Goal: Task Accomplishment & Management: Use online tool/utility

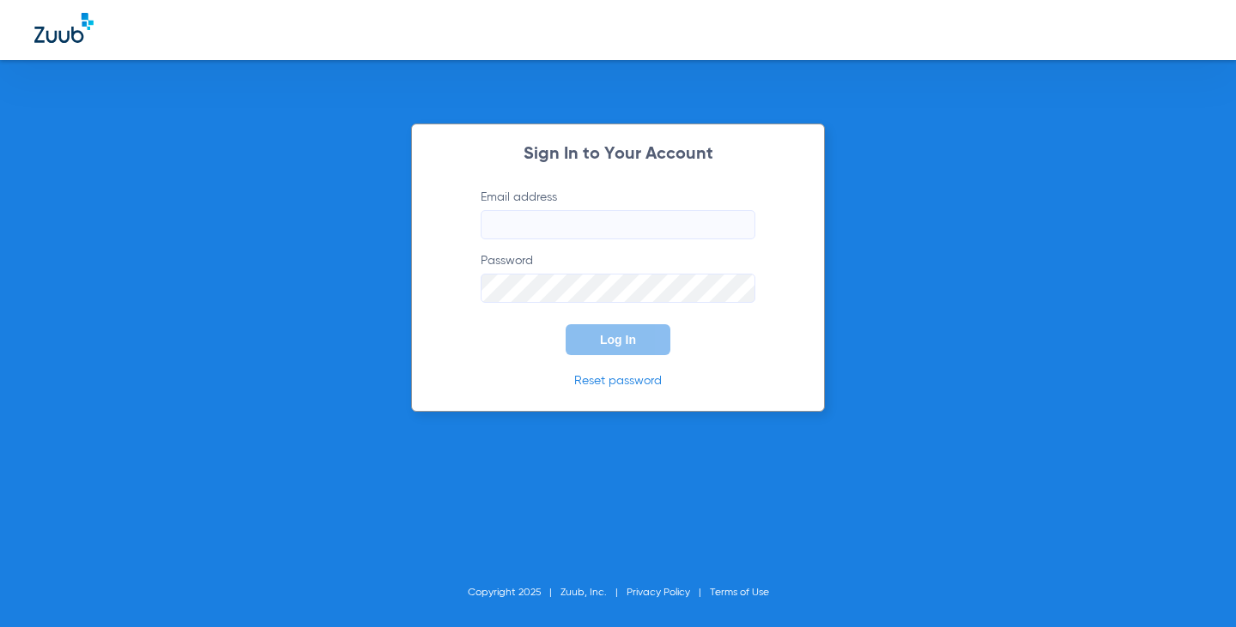
click at [512, 217] on input "Email address" at bounding box center [618, 224] width 275 height 29
type input "[EMAIL_ADDRESS][DOMAIN_NAME]"
click at [566, 324] on button "Log In" at bounding box center [618, 339] width 105 height 31
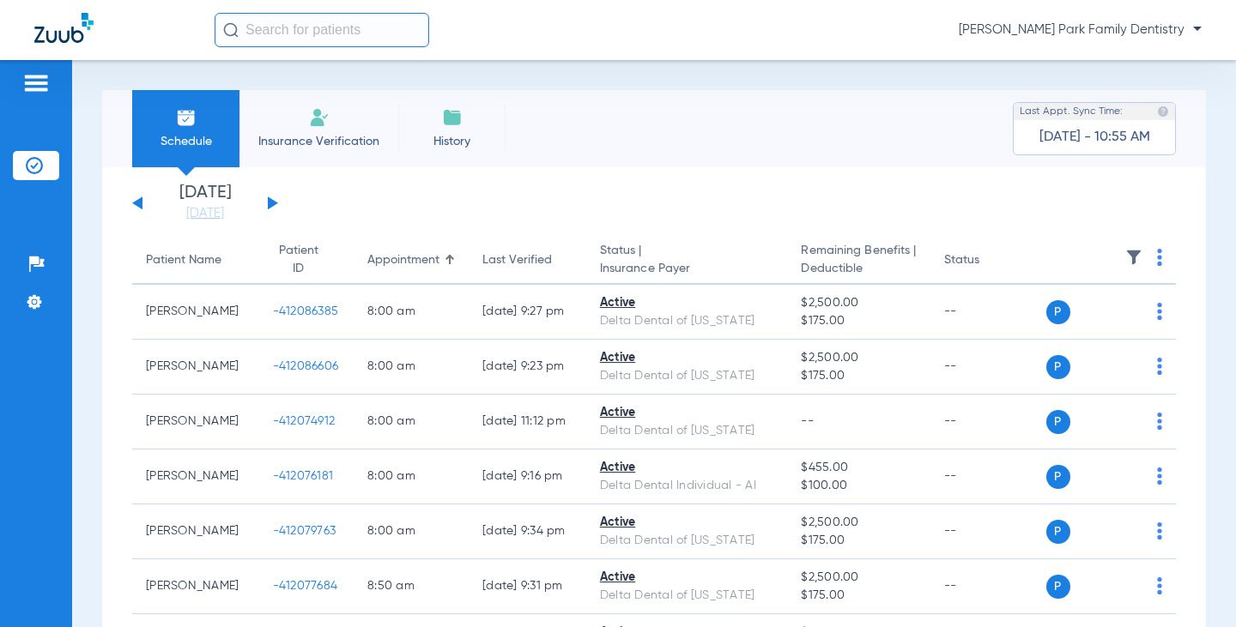
click at [272, 197] on div "[DATE] [DATE] [DATE] [DATE] [DATE] [DATE] [DATE] [DATE] [DATE] [DATE] [DATE] [D…" at bounding box center [205, 204] width 146 height 38
click at [271, 201] on button at bounding box center [273, 203] width 10 height 13
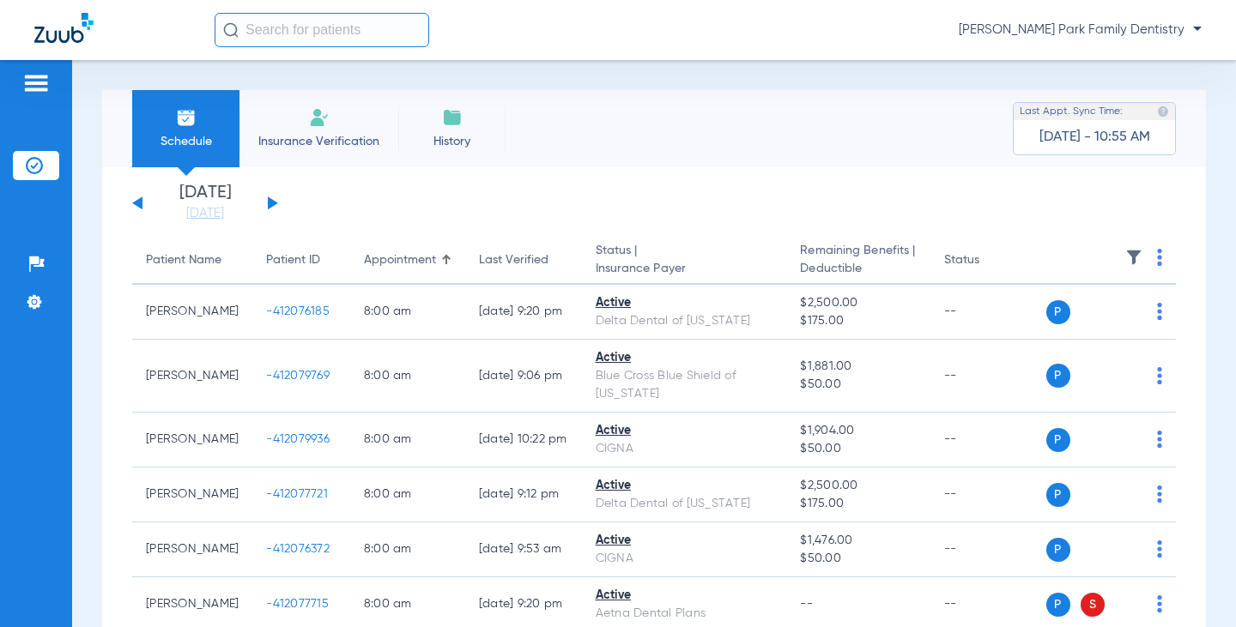
click at [1125, 258] on img at bounding box center [1133, 257] width 17 height 17
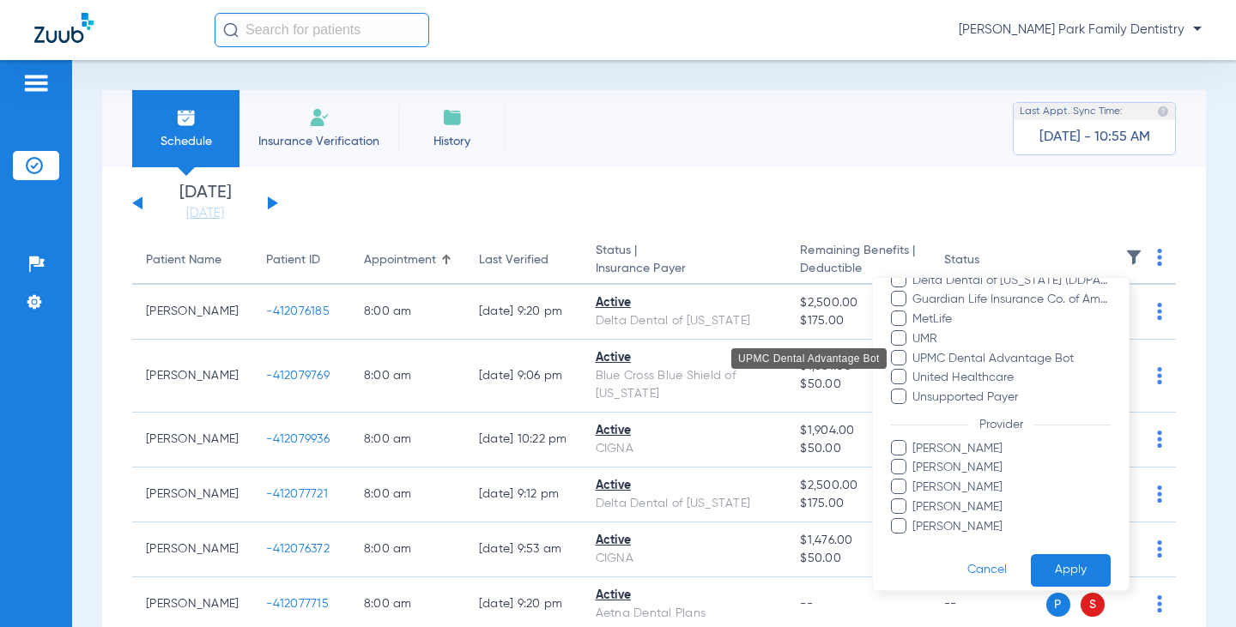
scroll to position [312, 0]
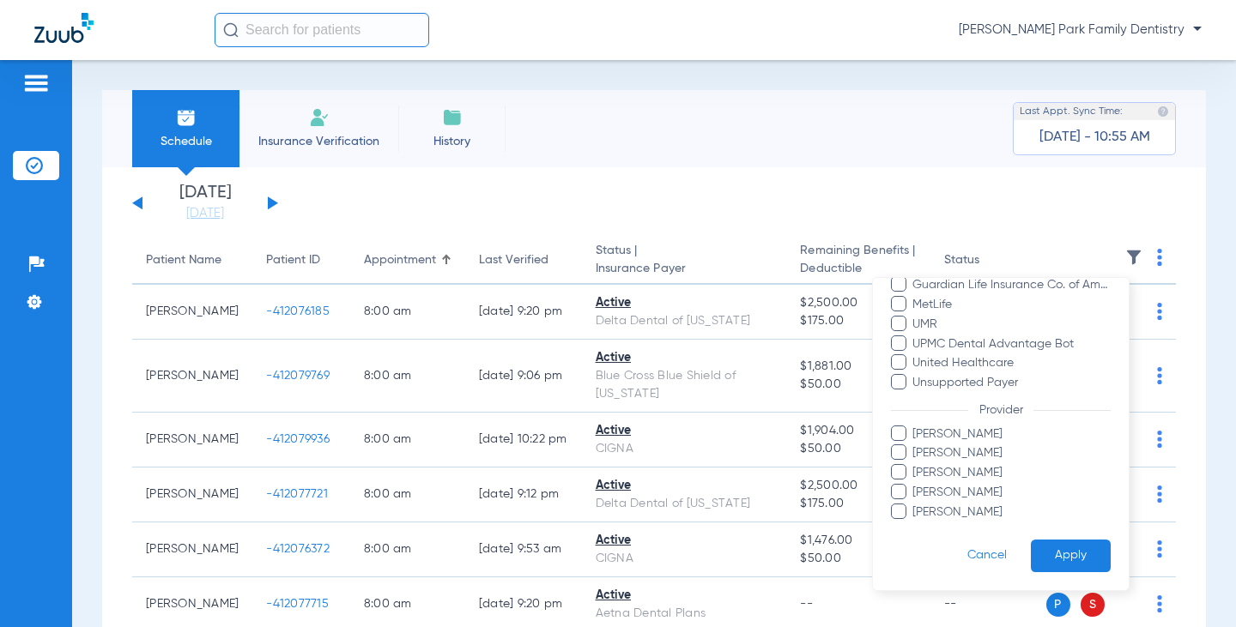
click at [944, 509] on span "[PERSON_NAME]" at bounding box center [1011, 512] width 199 height 18
click at [915, 524] on input "[PERSON_NAME]" at bounding box center [915, 524] width 0 height 0
click at [1072, 561] on button "Apply" at bounding box center [1071, 555] width 80 height 33
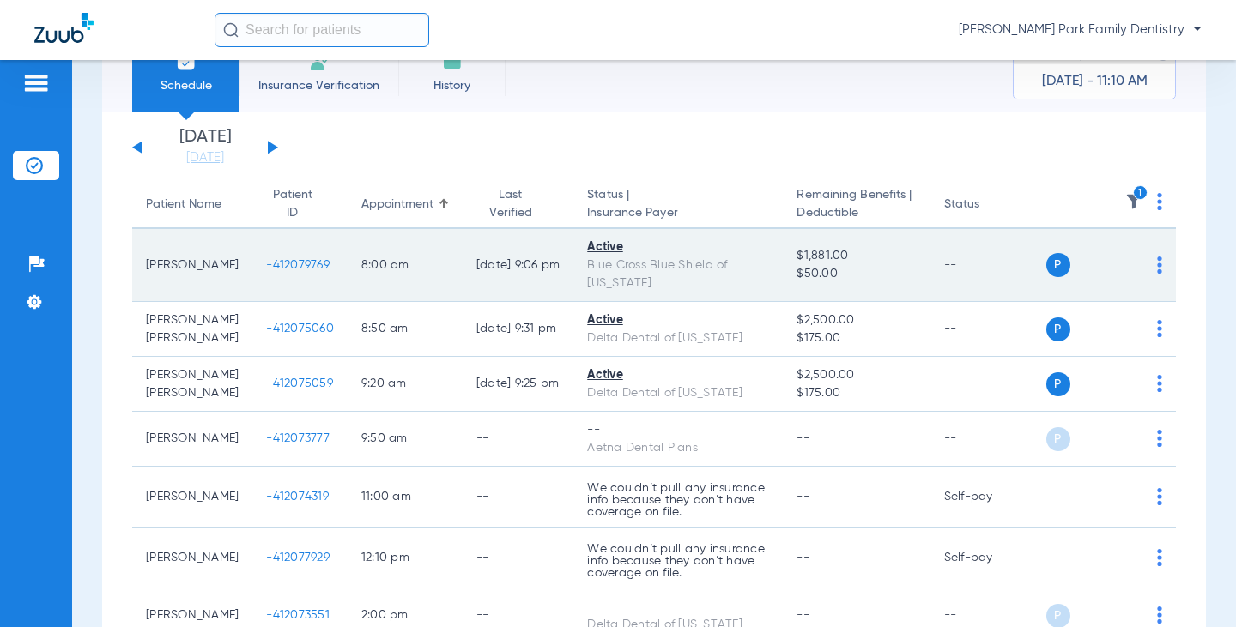
scroll to position [86, 0]
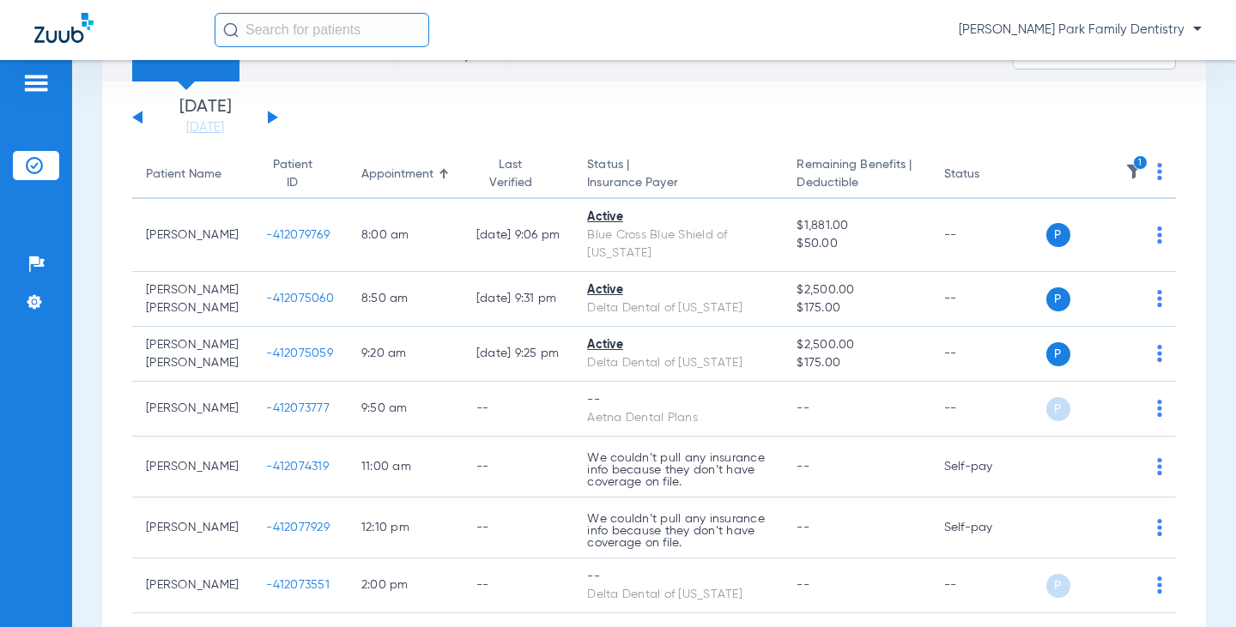
click at [1125, 172] on img at bounding box center [1133, 171] width 17 height 17
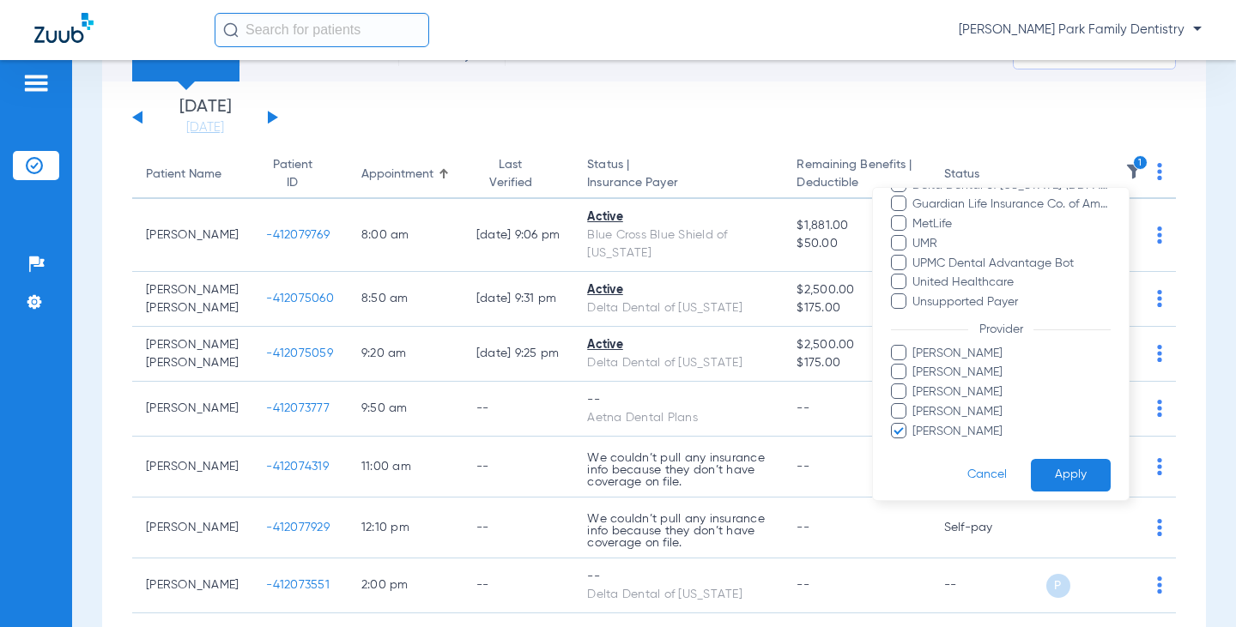
scroll to position [312, 0]
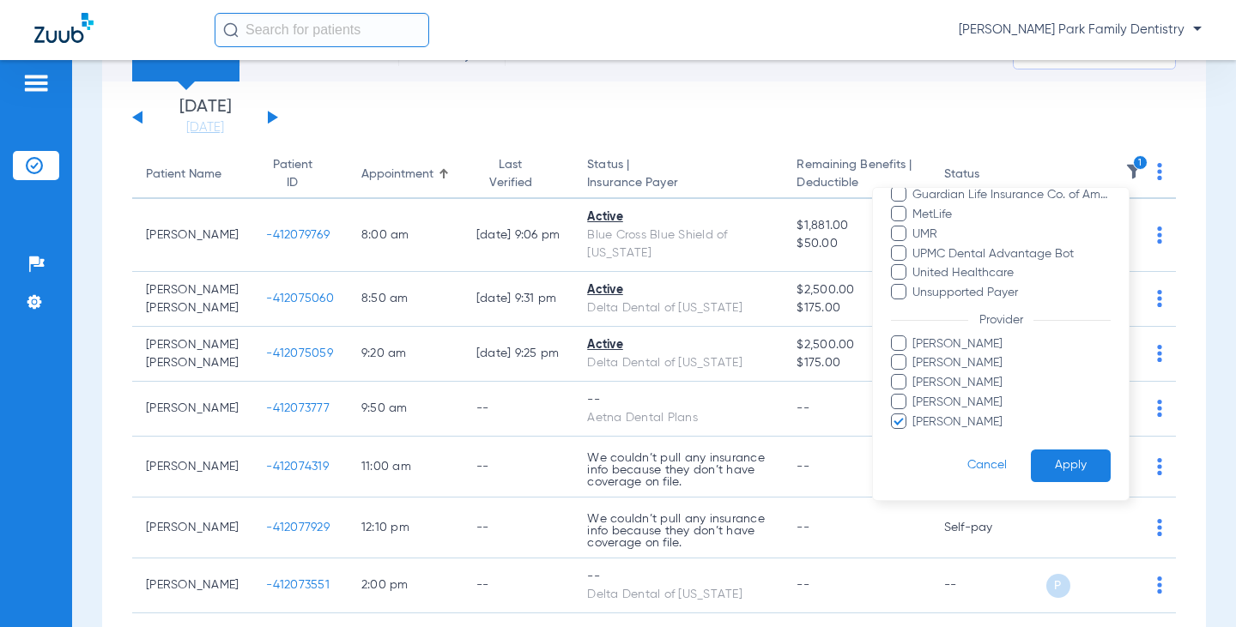
click at [955, 420] on span "[PERSON_NAME]" at bounding box center [1011, 423] width 199 height 18
click at [915, 434] on input "[PERSON_NAME]" at bounding box center [915, 434] width 0 height 0
click at [953, 379] on span "[PERSON_NAME]" at bounding box center [1011, 383] width 199 height 18
click at [915, 395] on input "[PERSON_NAME]" at bounding box center [915, 395] width 0 height 0
click at [1061, 473] on button "Apply" at bounding box center [1071, 466] width 80 height 33
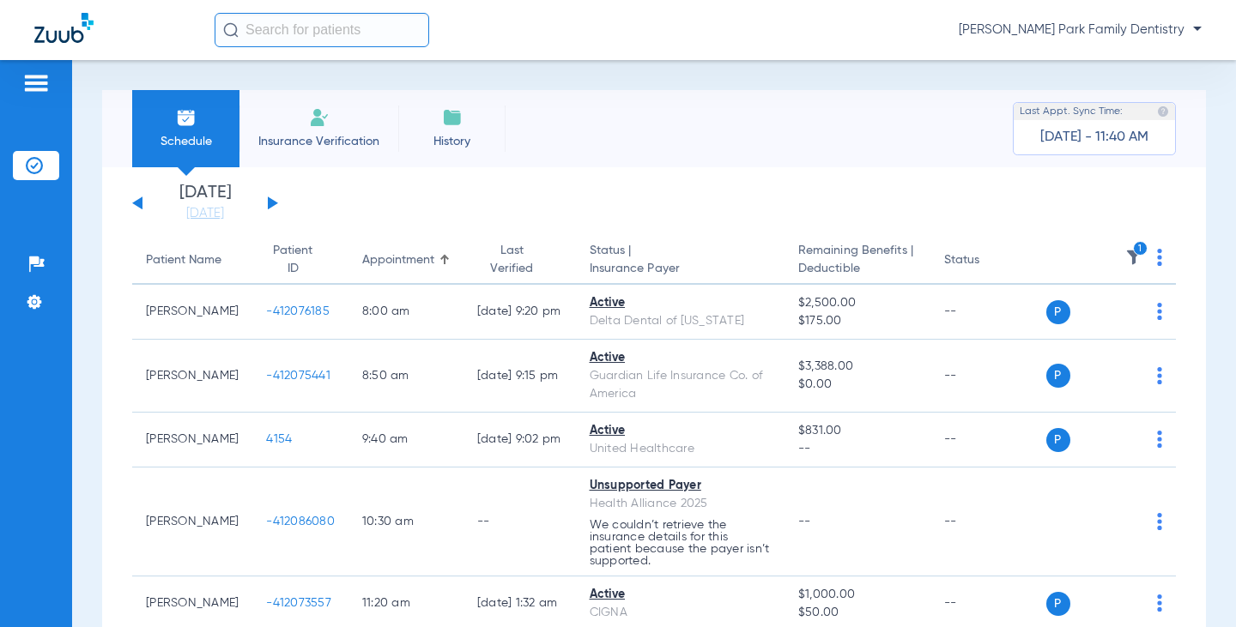
click at [1125, 256] on img at bounding box center [1133, 257] width 17 height 17
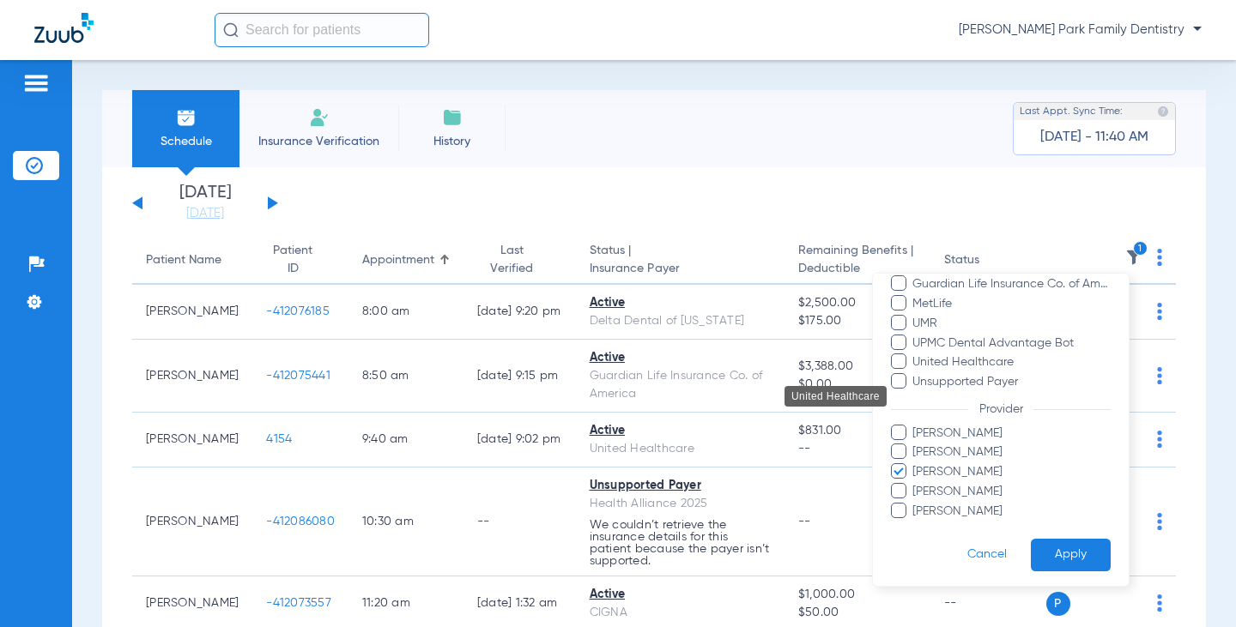
scroll to position [312, 0]
click at [130, 375] on div at bounding box center [618, 313] width 1236 height 627
